Goal: Information Seeking & Learning: Learn about a topic

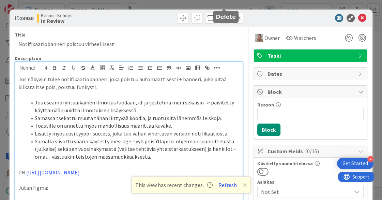
scroll to position [15, 0]
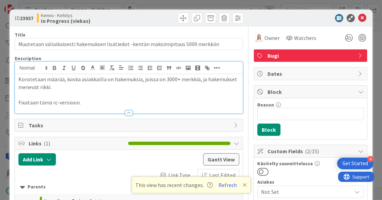
scroll to position [397, 52]
click at [126, 88] on p "Korotetaan määrää, koska asiakkailla on hakemuksia, joissa on 3000+ merkkiä, ja…" at bounding box center [128, 82] width 221 height 15
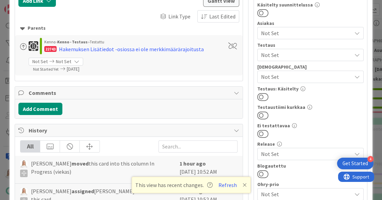
scroll to position [166, 0]
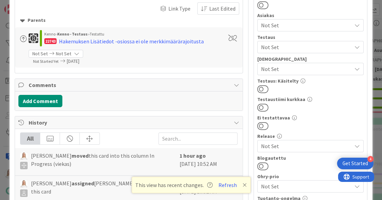
click at [272, 142] on span "Not Set" at bounding box center [306, 146] width 91 height 8
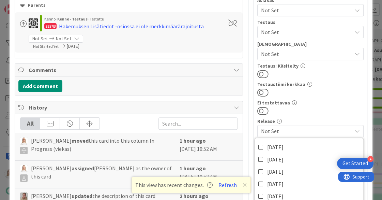
scroll to position [184, 0]
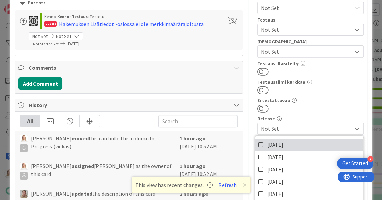
click at [272, 141] on span "[DATE]" at bounding box center [275, 145] width 16 height 10
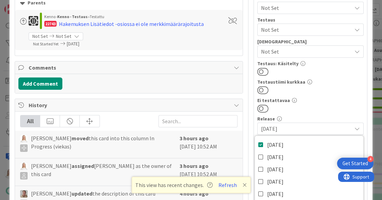
click at [221, 52] on div "Add Link Link Type Last Edited Gantt View Parents Kenno › Kenno - Testaus › Tes…" at bounding box center [129, 11] width 228 height 90
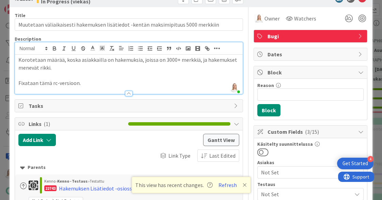
scroll to position [17, 0]
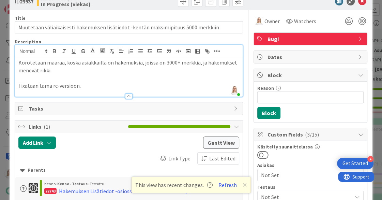
click at [86, 86] on p "Fixataan tämä rc-versioon." at bounding box center [128, 86] width 221 height 8
click at [78, 86] on p "Fixataan tämä rc-versioon. release 2025-10-08" at bounding box center [128, 86] width 221 height 8
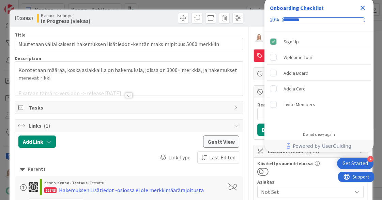
click at [362, 8] on icon "Close Checklist" at bounding box center [363, 8] width 4 height 4
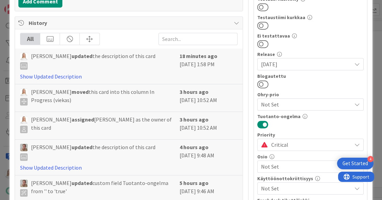
scroll to position [251, 0]
